Goal: Check status

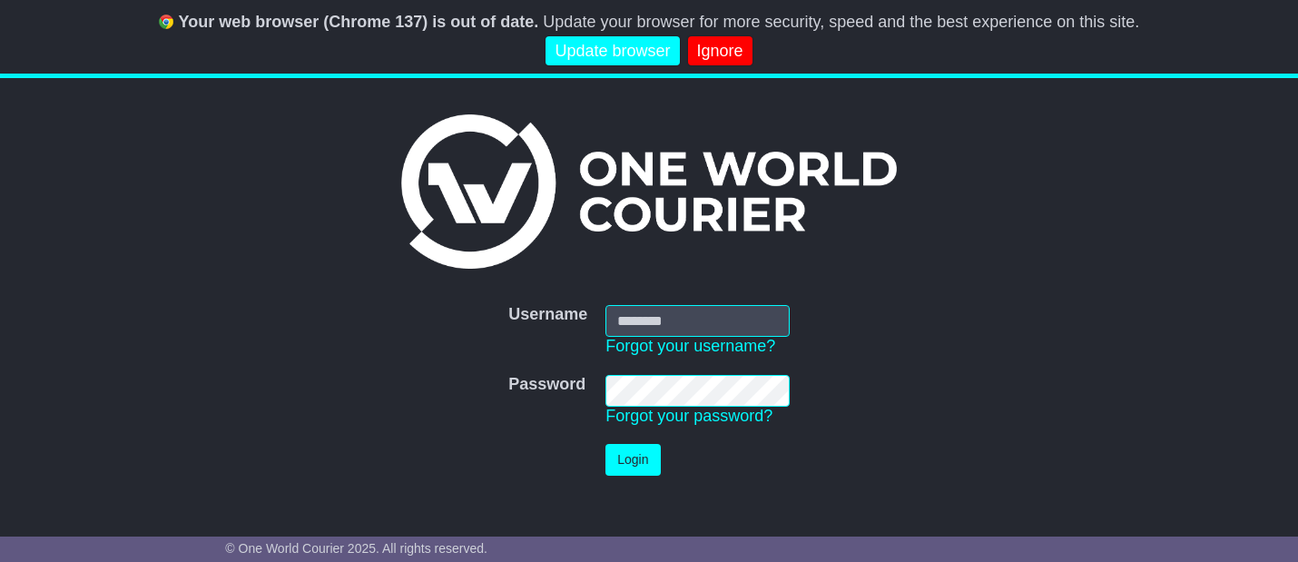
type input "**********"
click at [636, 466] on button "Login" at bounding box center [632, 460] width 54 height 32
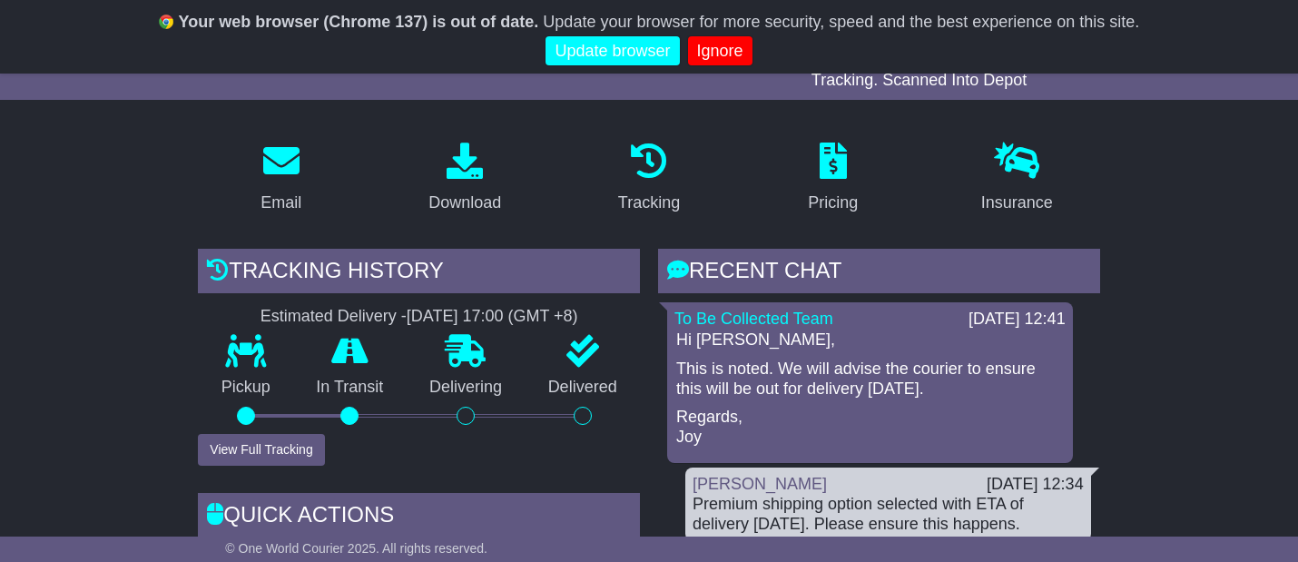
scroll to position [313, 0]
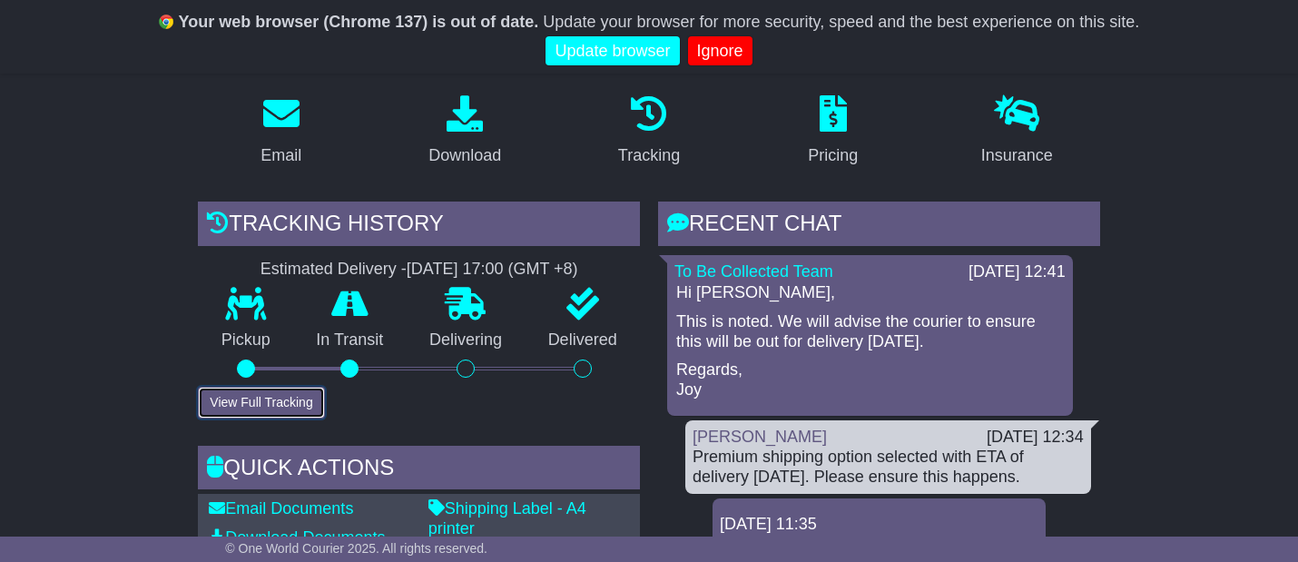
click at [313, 400] on button "View Full Tracking" at bounding box center [261, 403] width 126 height 32
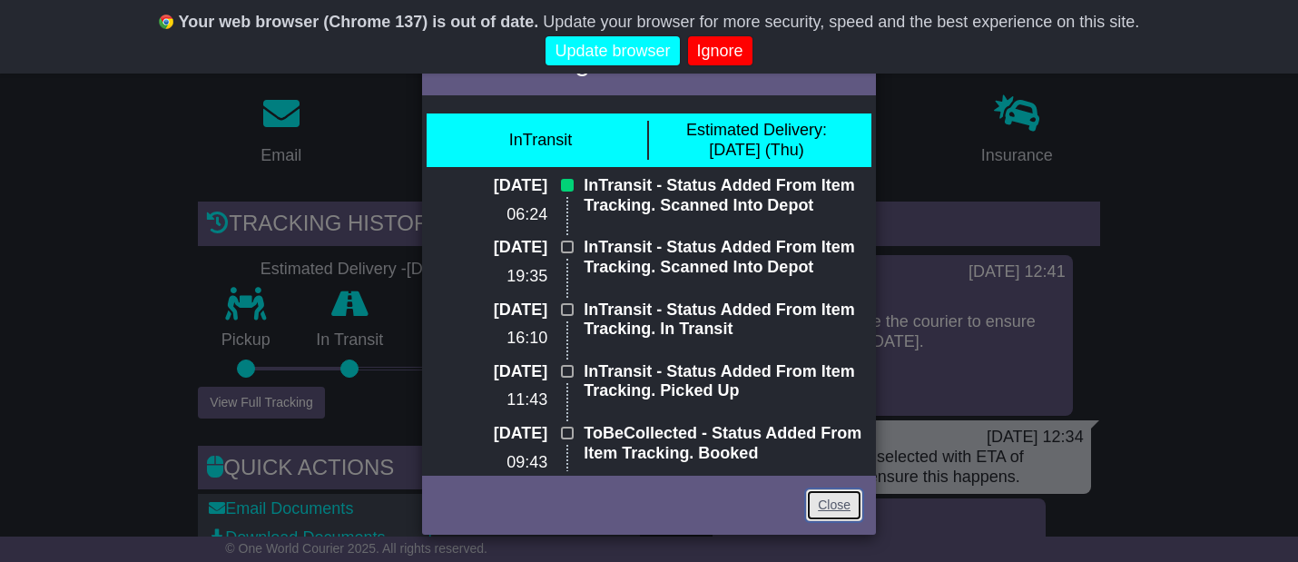
click at [839, 506] on link "Close" at bounding box center [834, 505] width 56 height 32
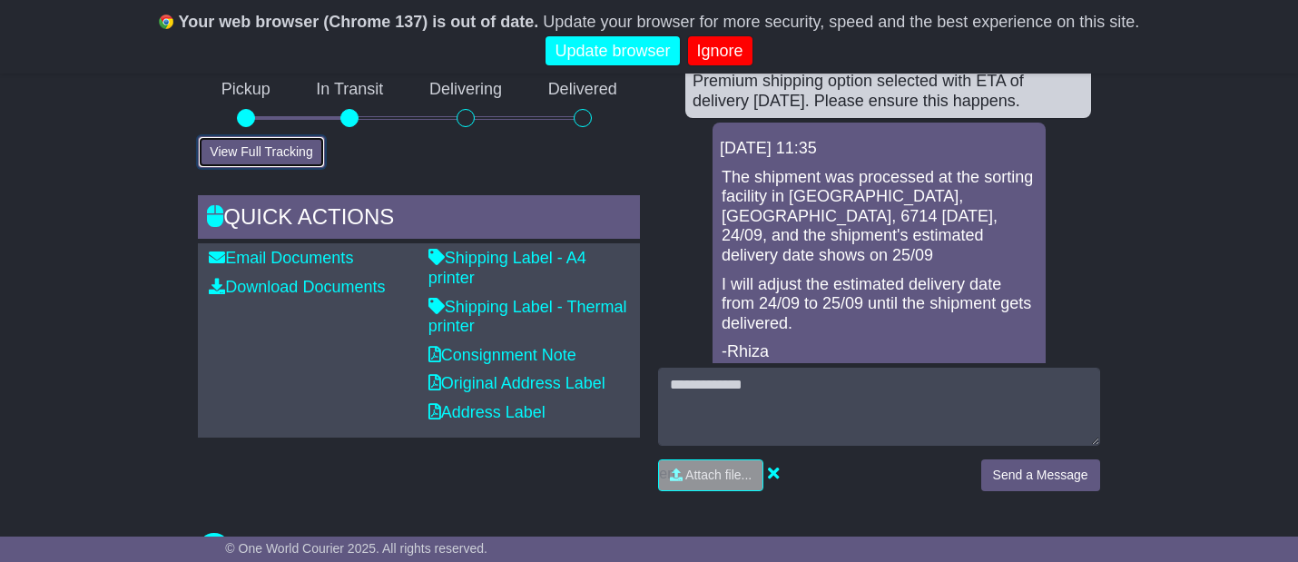
scroll to position [573, 0]
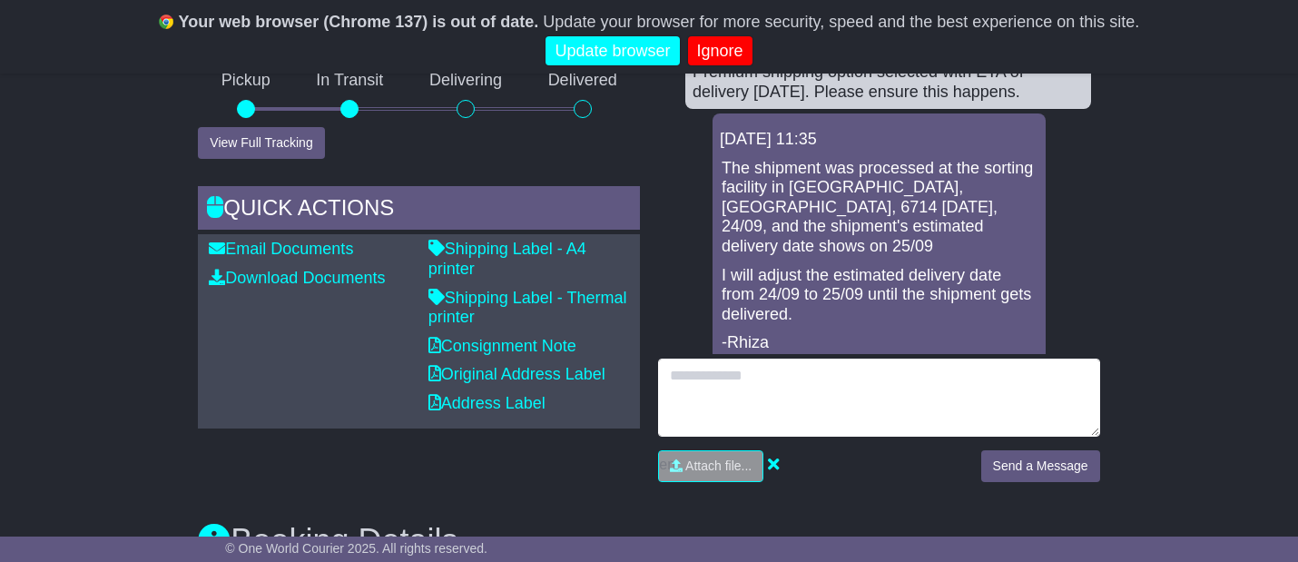
click at [770, 386] on textarea at bounding box center [879, 398] width 442 height 78
type textarea "**********"
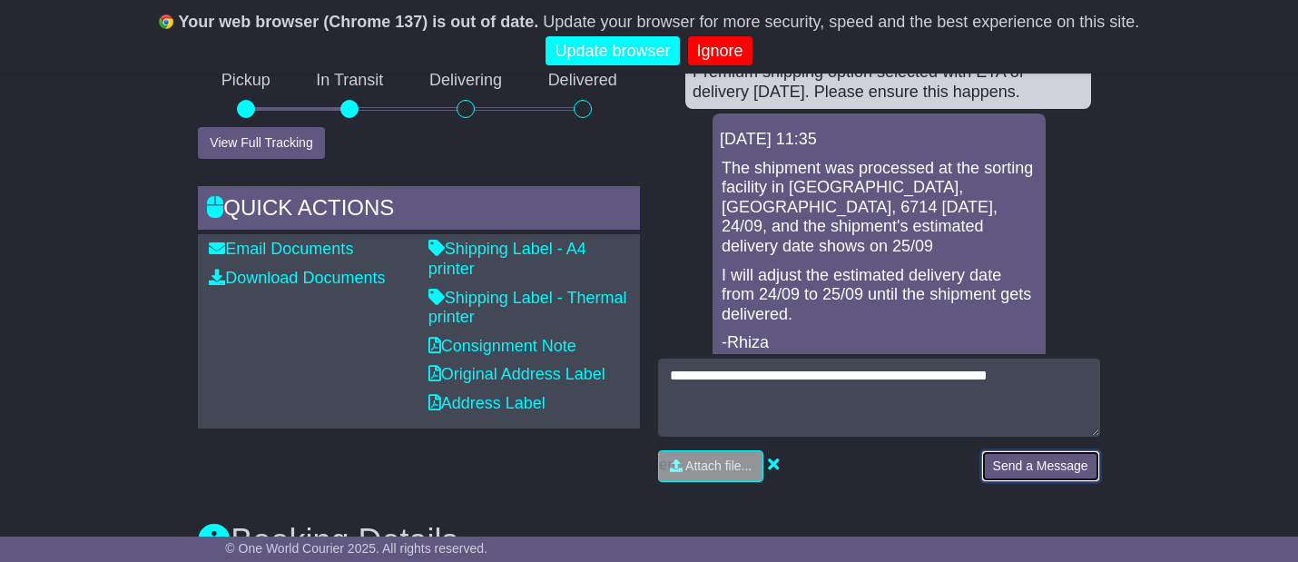
click at [1037, 465] on button "Send a Message" at bounding box center [1040, 466] width 119 height 32
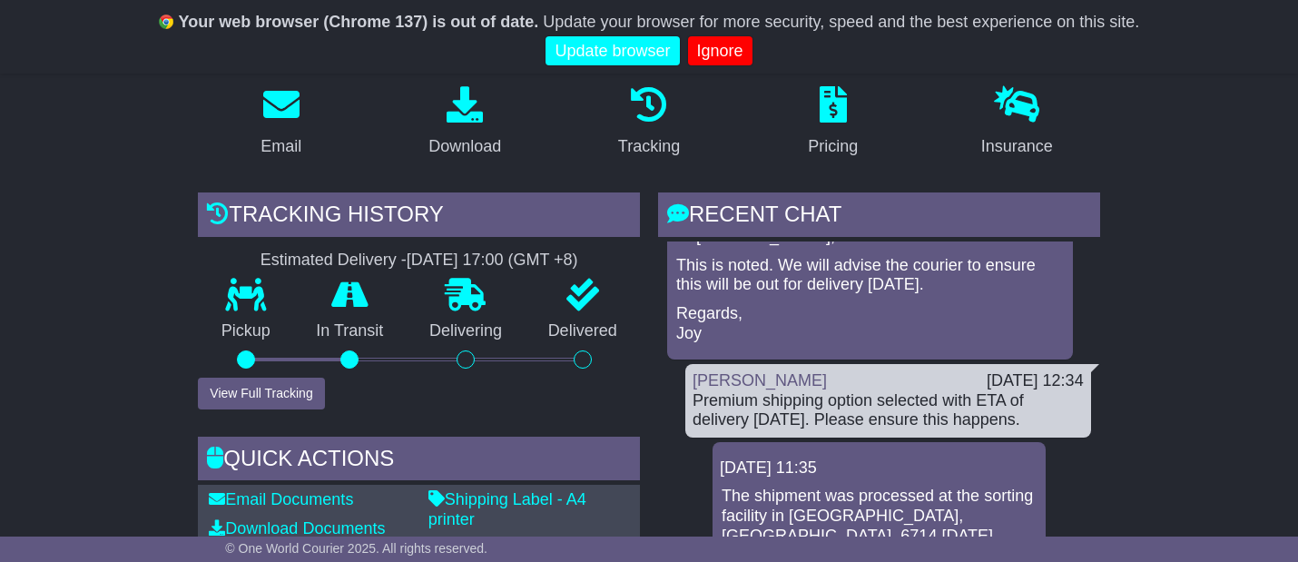
scroll to position [0, 0]
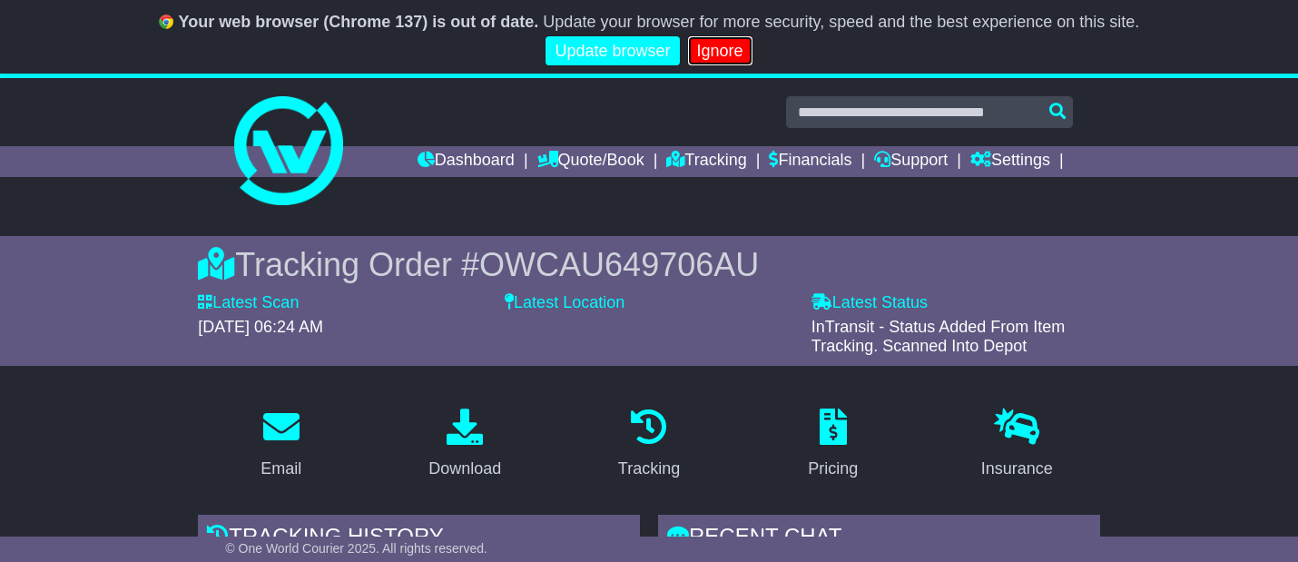
click at [713, 61] on link "Ignore" at bounding box center [720, 51] width 64 height 30
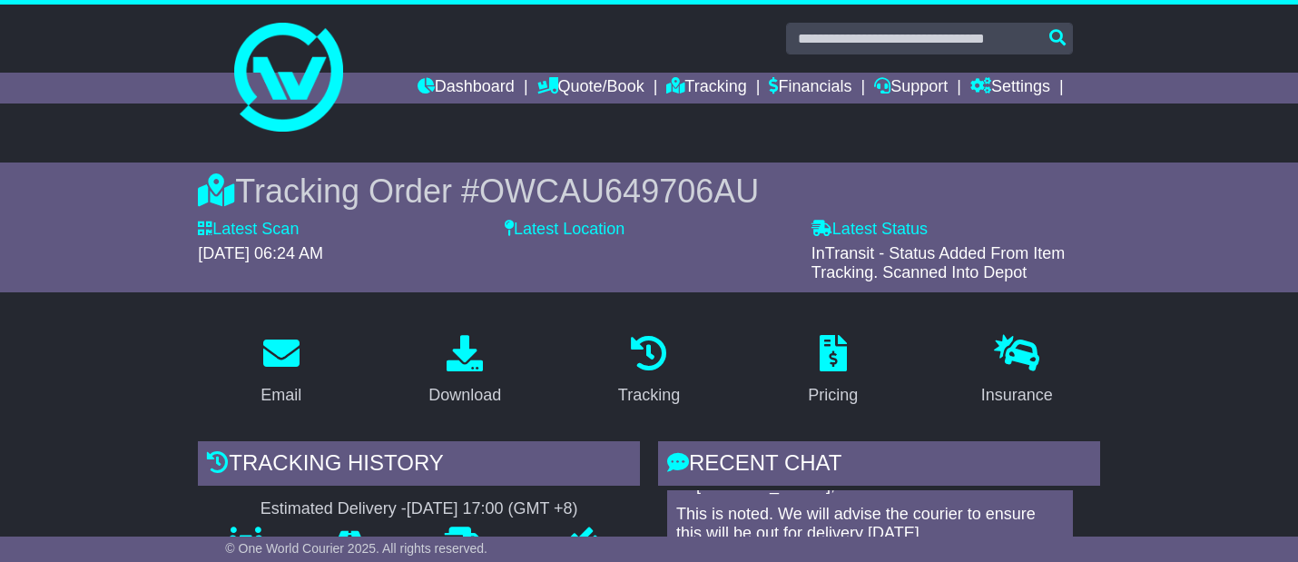
click at [709, 52] on link "Never show again" at bounding box center [649, 51] width 149 height 30
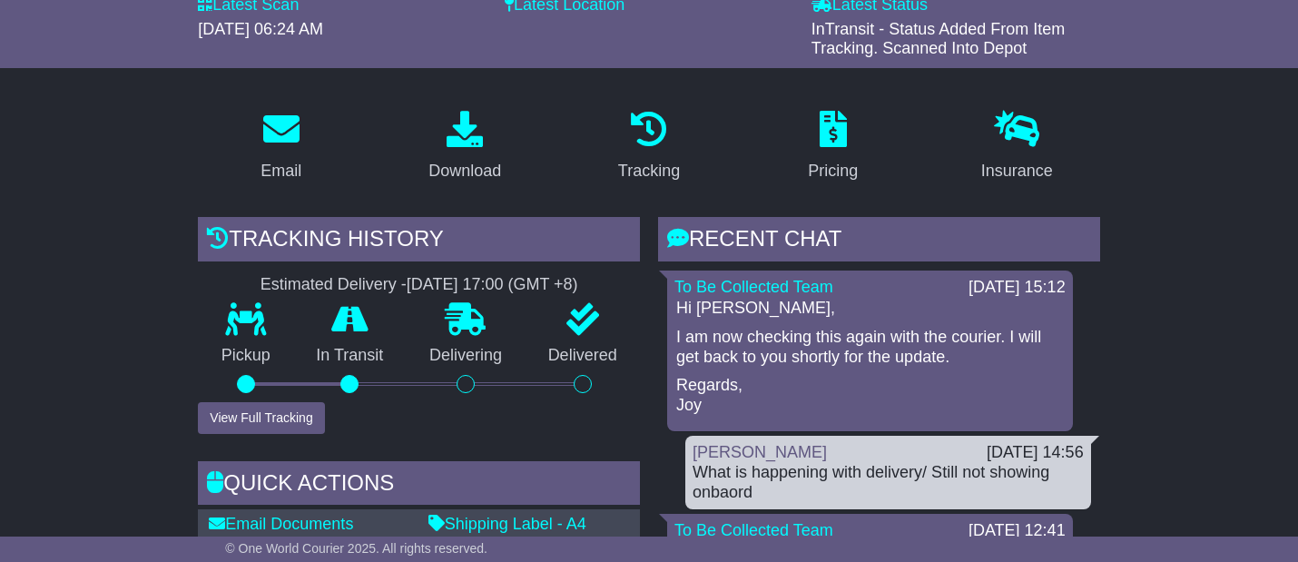
scroll to position [230, 0]
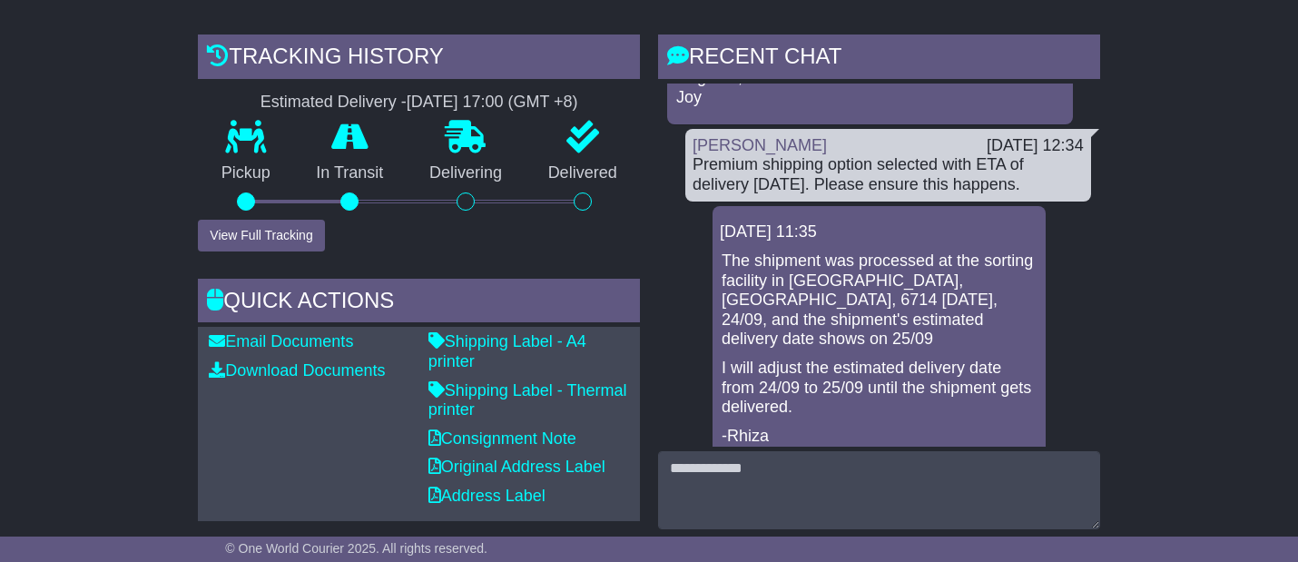
scroll to position [413, 0]
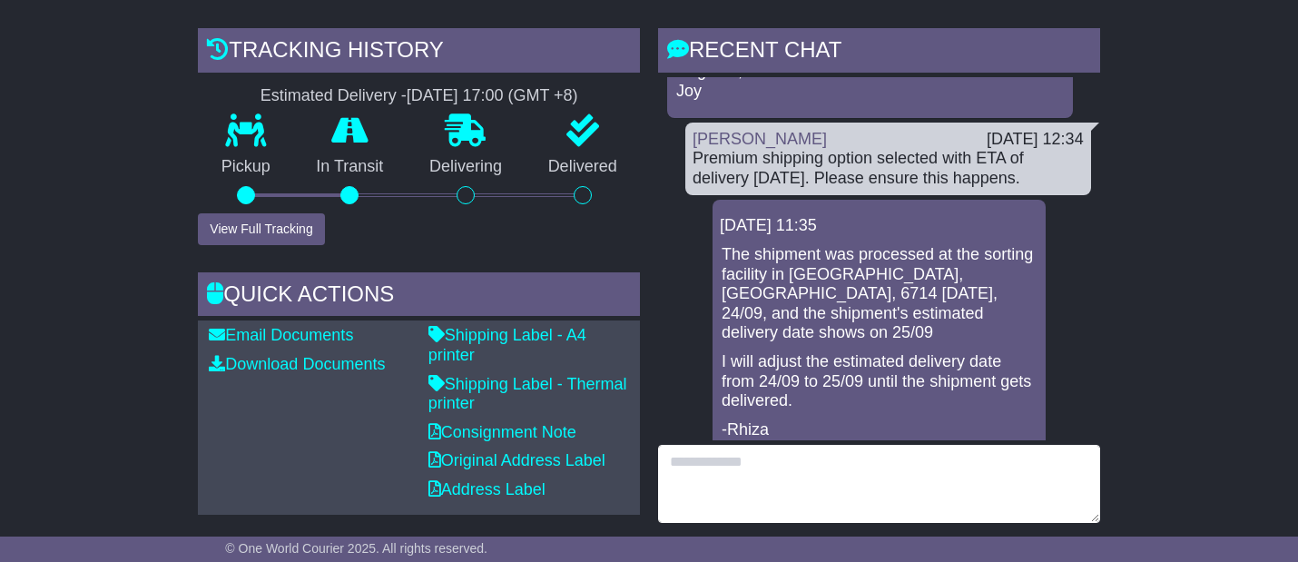
click at [728, 462] on textarea at bounding box center [879, 484] width 442 height 78
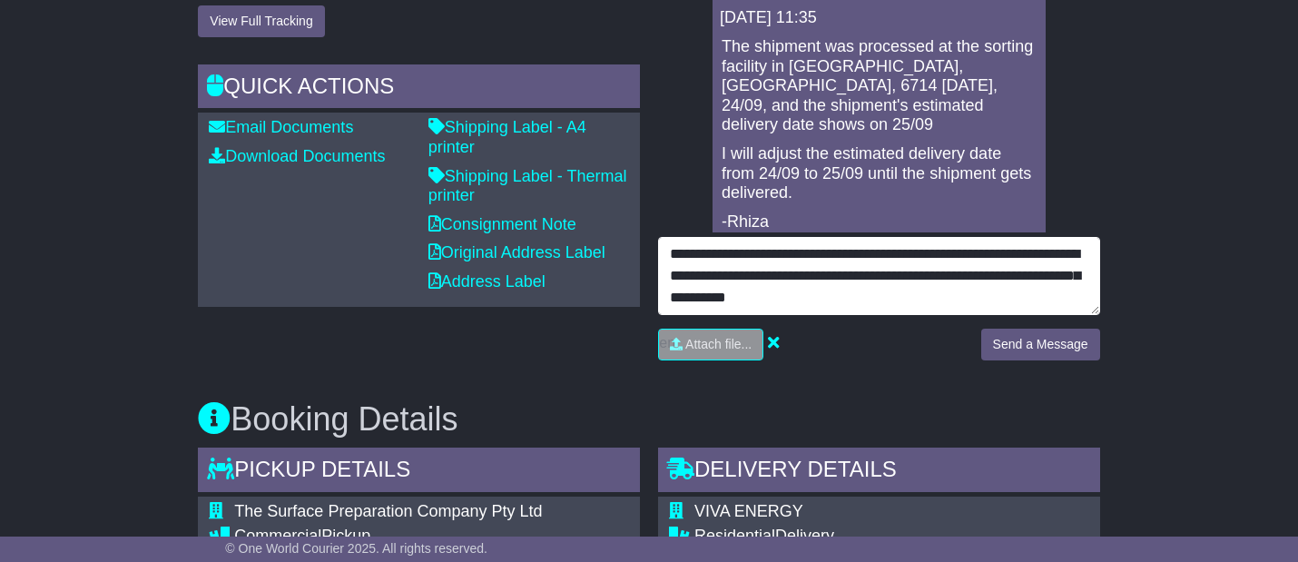
scroll to position [625, 0]
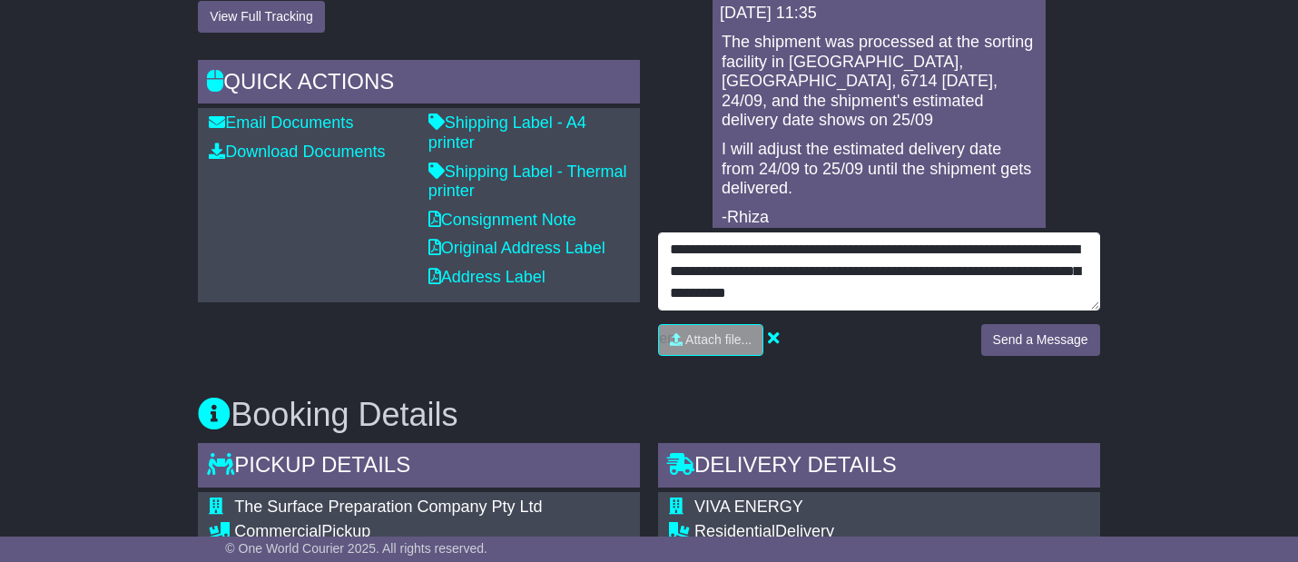
type textarea "**********"
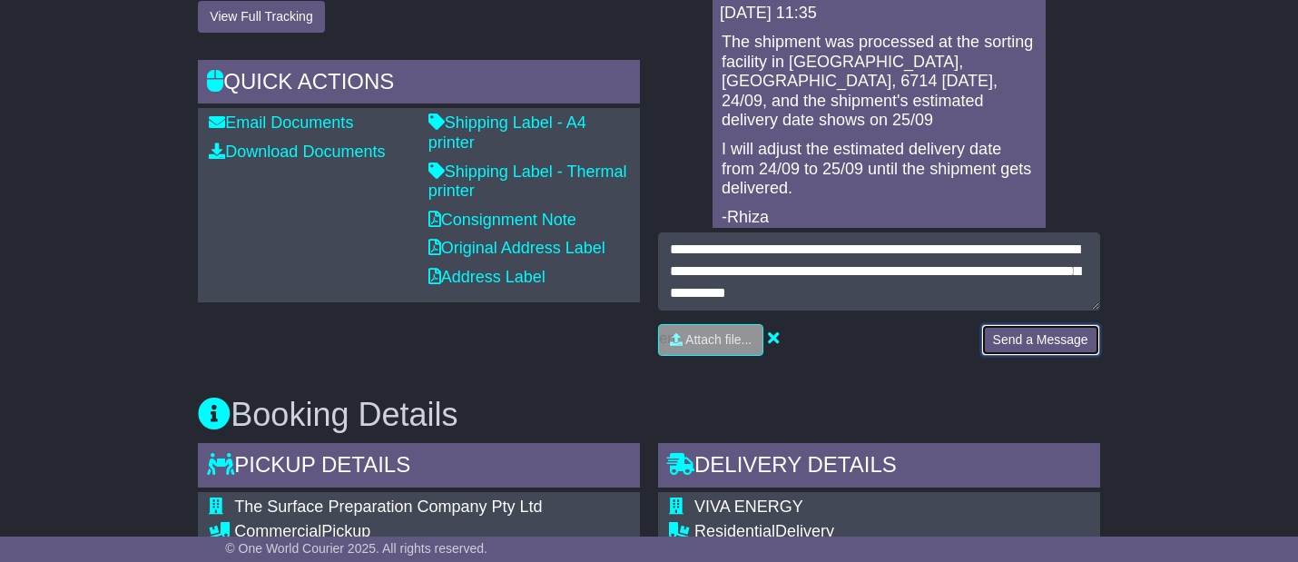
click at [1051, 346] on button "Send a Message" at bounding box center [1040, 340] width 119 height 32
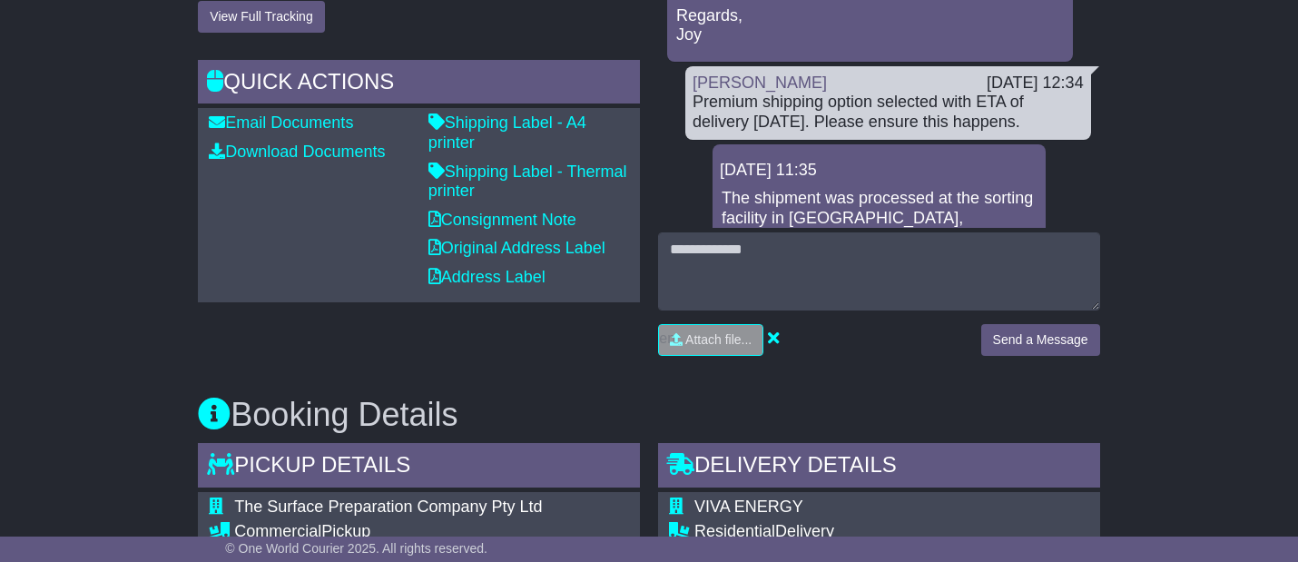
scroll to position [632, 0]
